Goal: Information Seeking & Learning: Learn about a topic

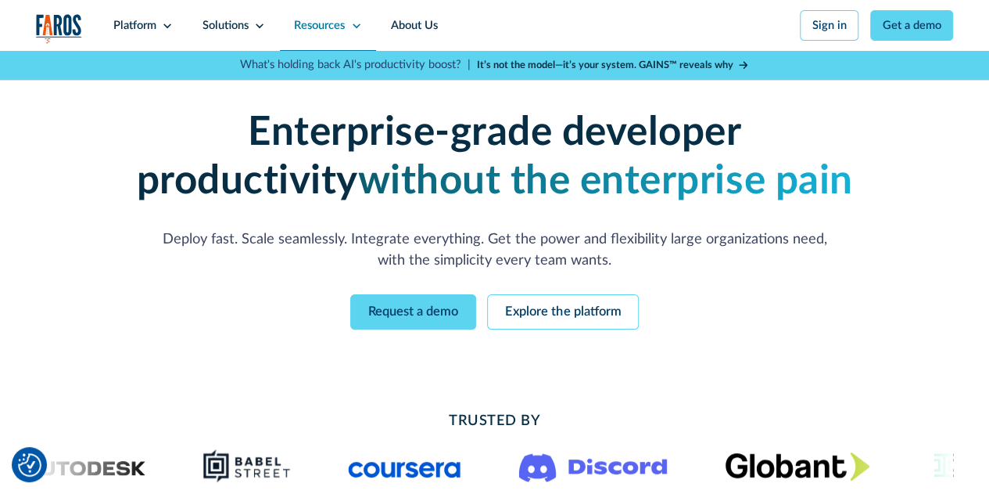
click at [331, 26] on div "Resources" at bounding box center [319, 25] width 51 height 17
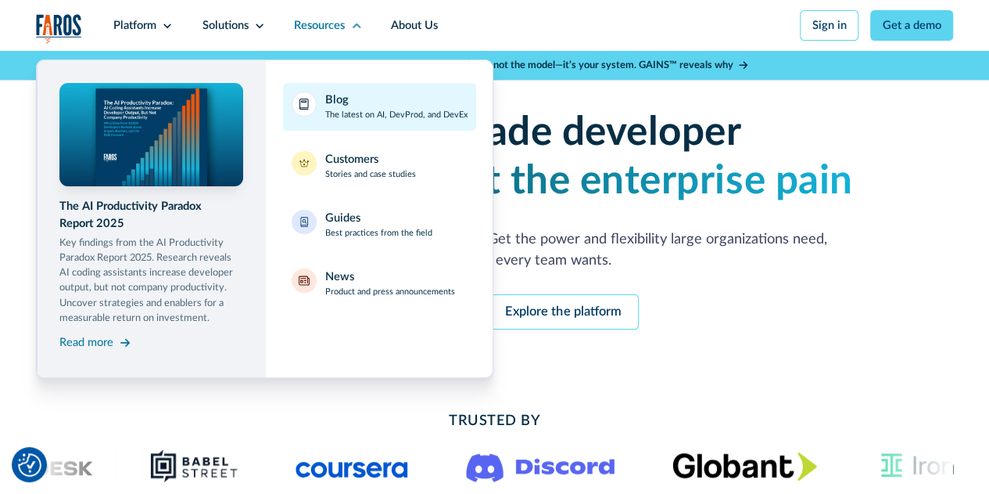
click at [343, 107] on div "Blog" at bounding box center [336, 100] width 23 height 17
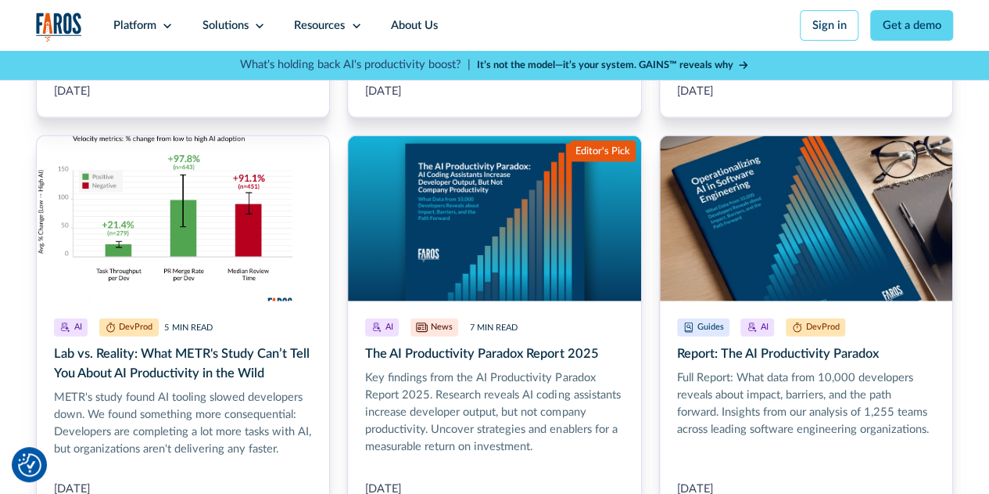
scroll to position [1577, 0]
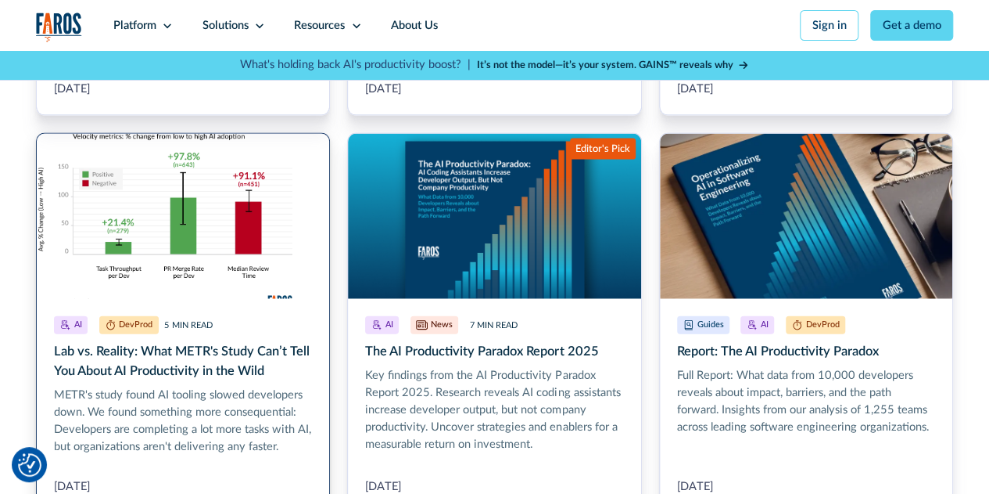
click at [197, 375] on link "Lab vs. Reality: What METR's Study Can’t Tell You About AI Productivity in the …" at bounding box center [183, 323] width 294 height 380
